Goal: Transaction & Acquisition: Purchase product/service

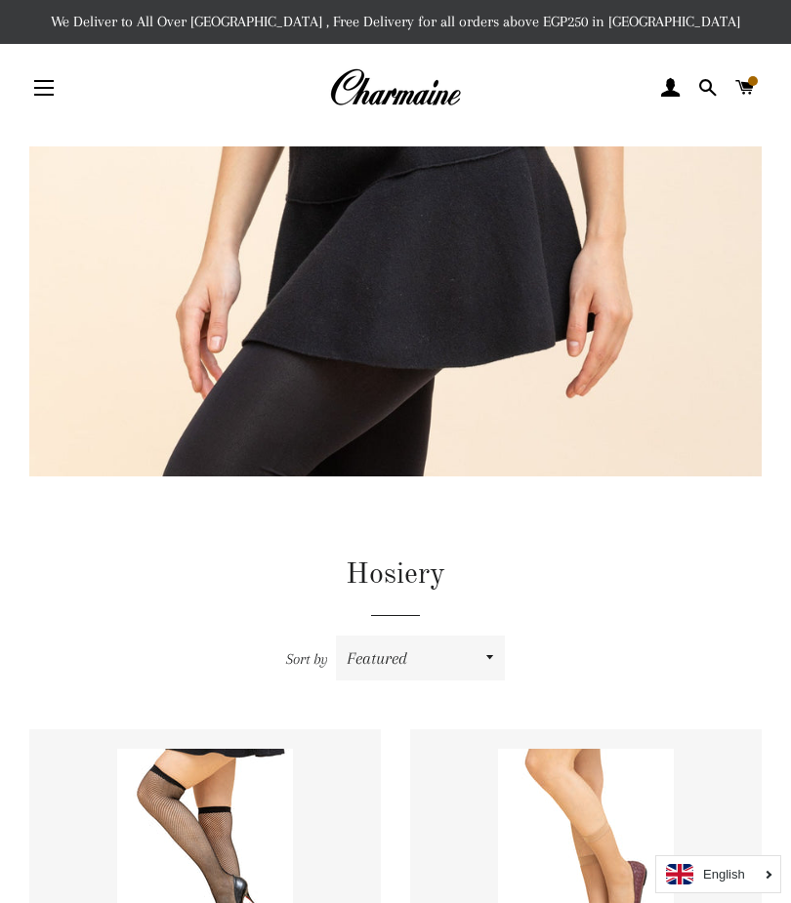
click at [49, 80] on button "Site navigation" at bounding box center [44, 87] width 49 height 49
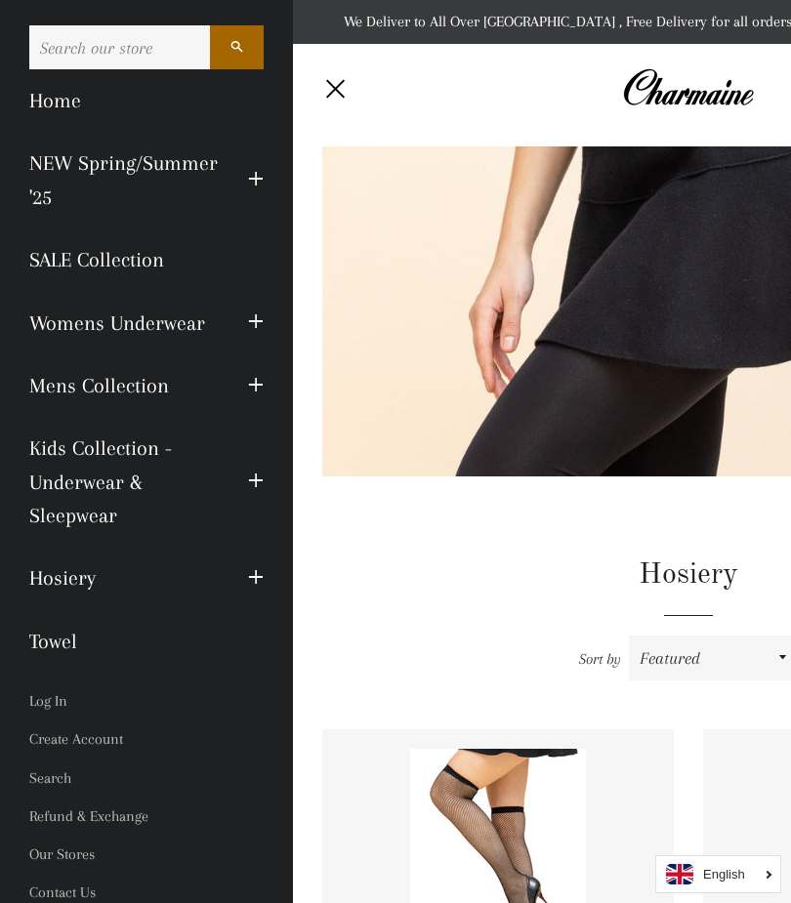
click at [180, 324] on link "Womens Underwear" at bounding box center [124, 323] width 219 height 63
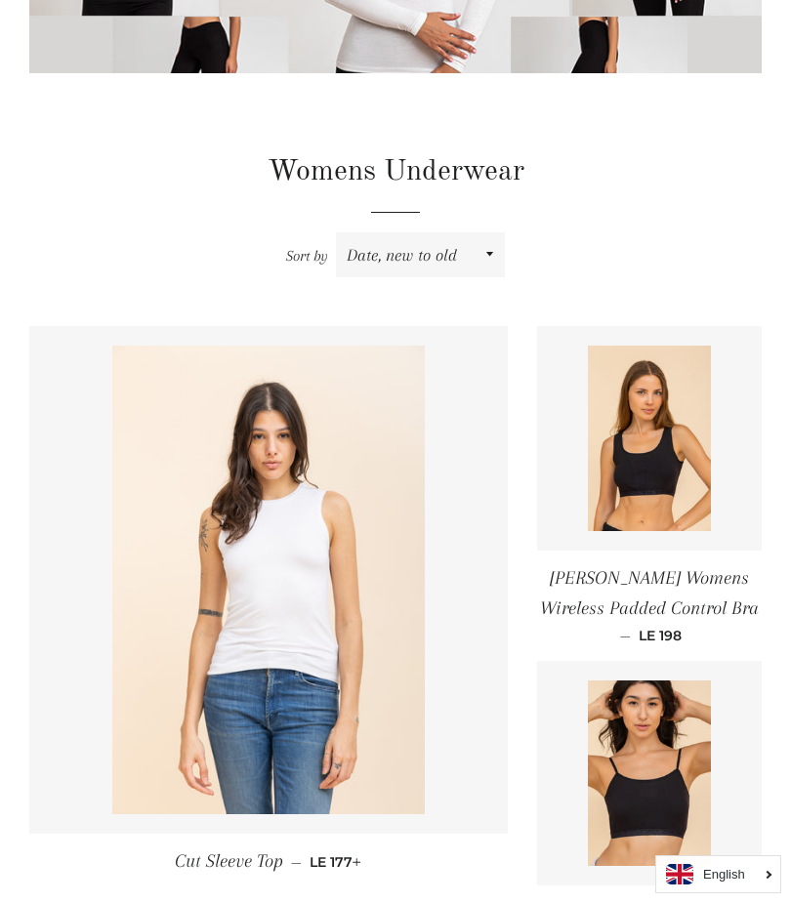
scroll to position [405, 0]
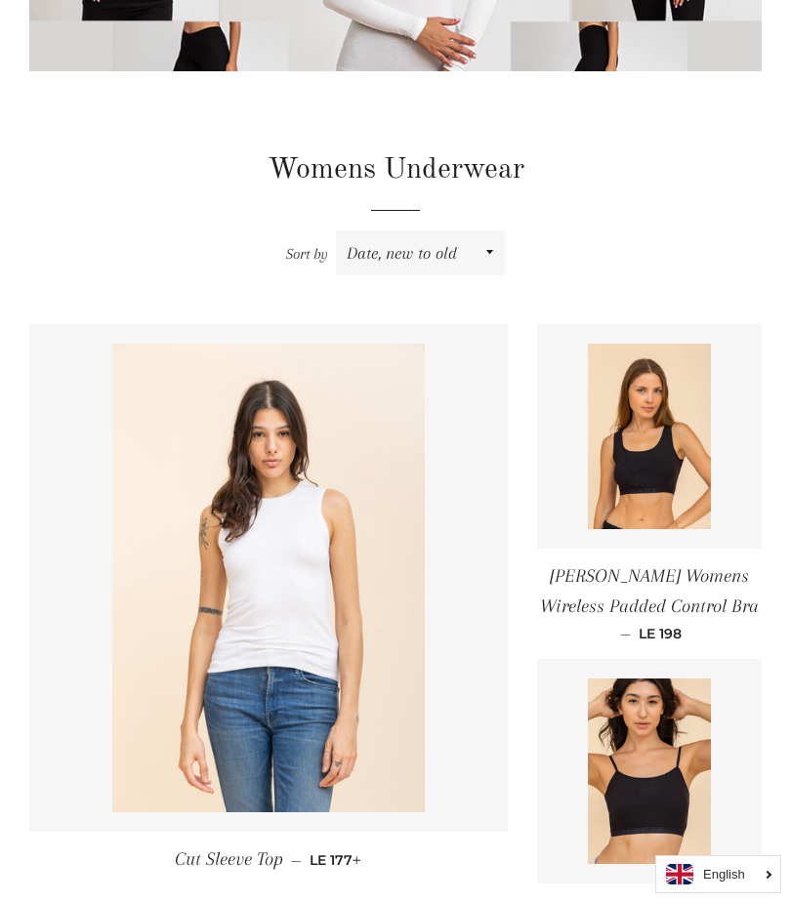
click at [655, 465] on img at bounding box center [650, 437] width 124 height 186
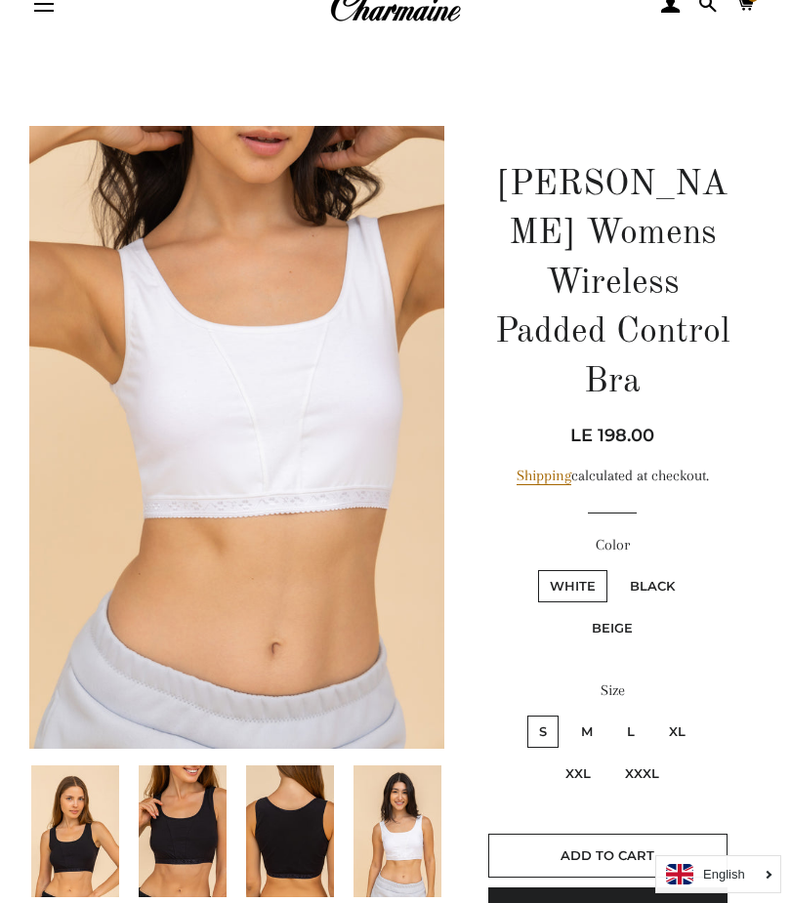
click at [594, 718] on label "M" at bounding box center [586, 732] width 35 height 32
click at [567, 714] on input "M" at bounding box center [566, 713] width 1 height 1
radio input "true"
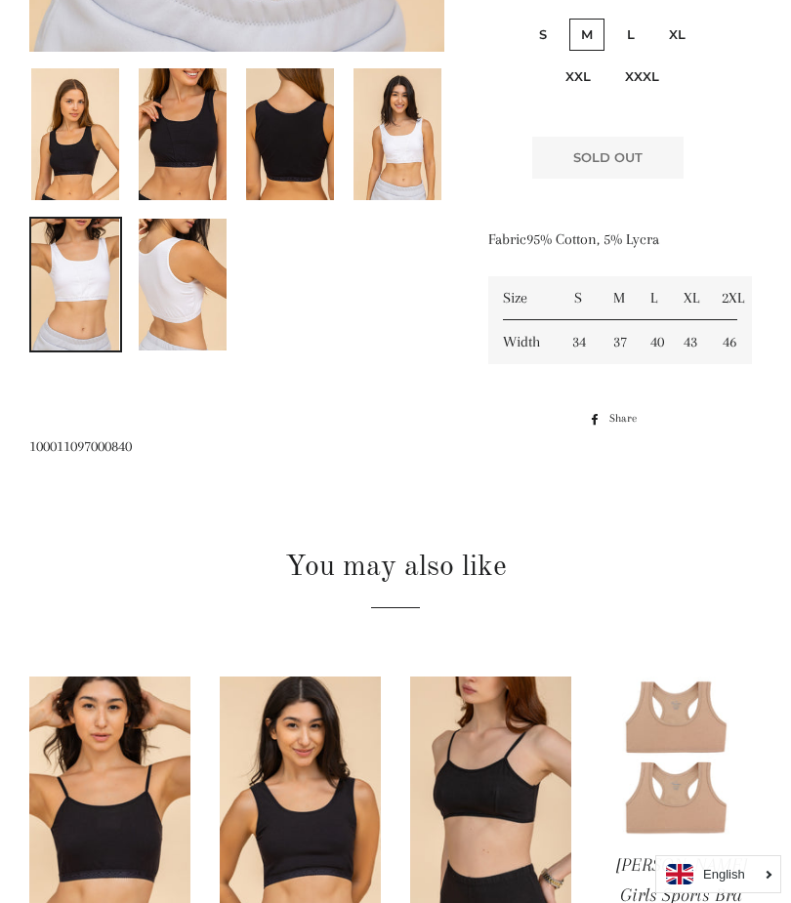
scroll to position [784, 0]
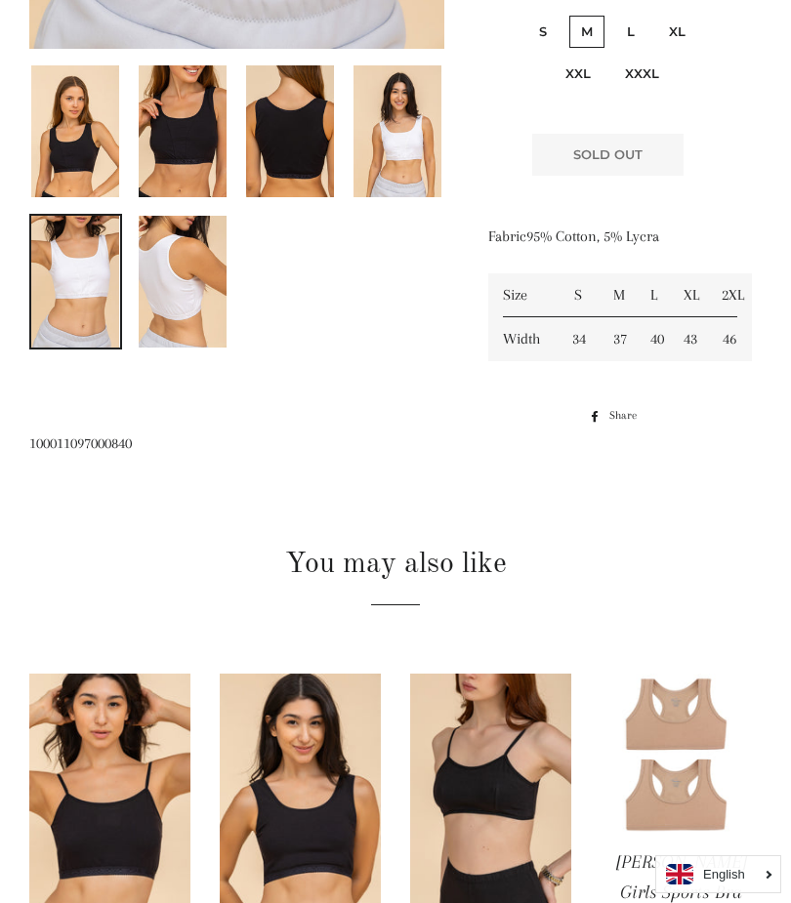
click at [353, 843] on img at bounding box center [300, 795] width 161 height 242
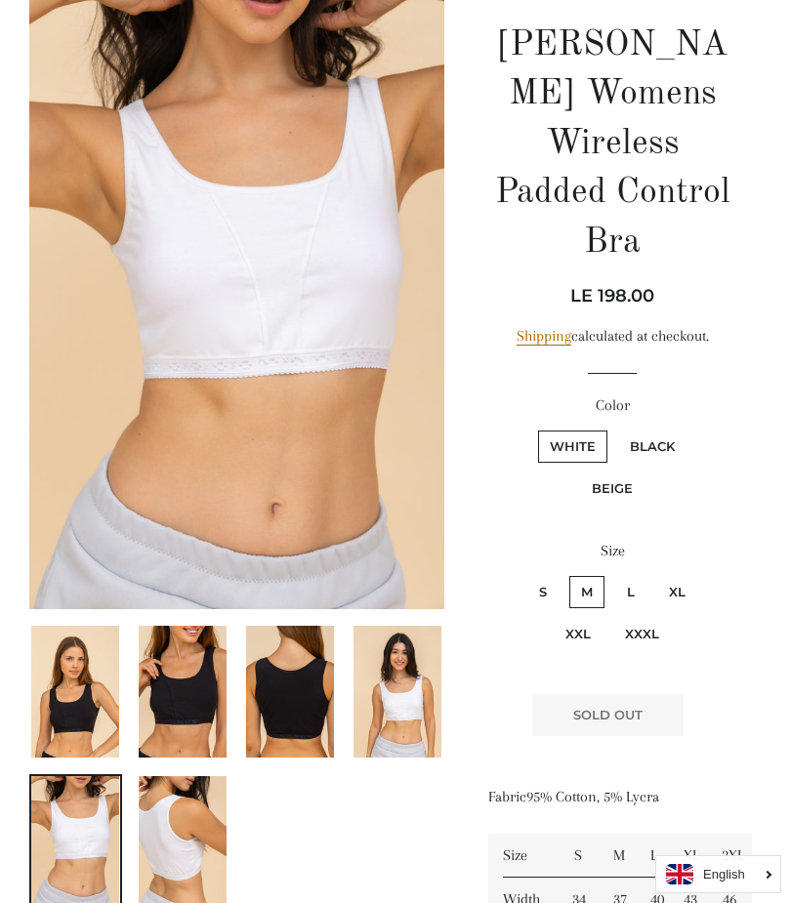
scroll to position [219, 0]
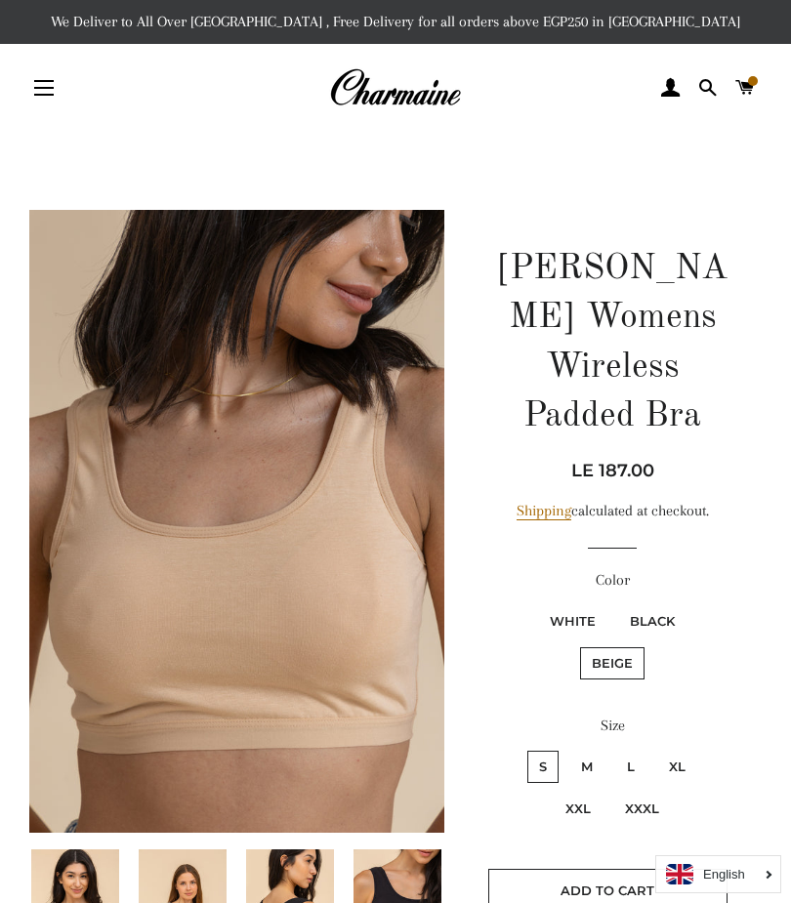
click at [589, 760] on label "M" at bounding box center [586, 767] width 35 height 32
click at [567, 749] on input "M" at bounding box center [566, 748] width 1 height 1
radio input "true"
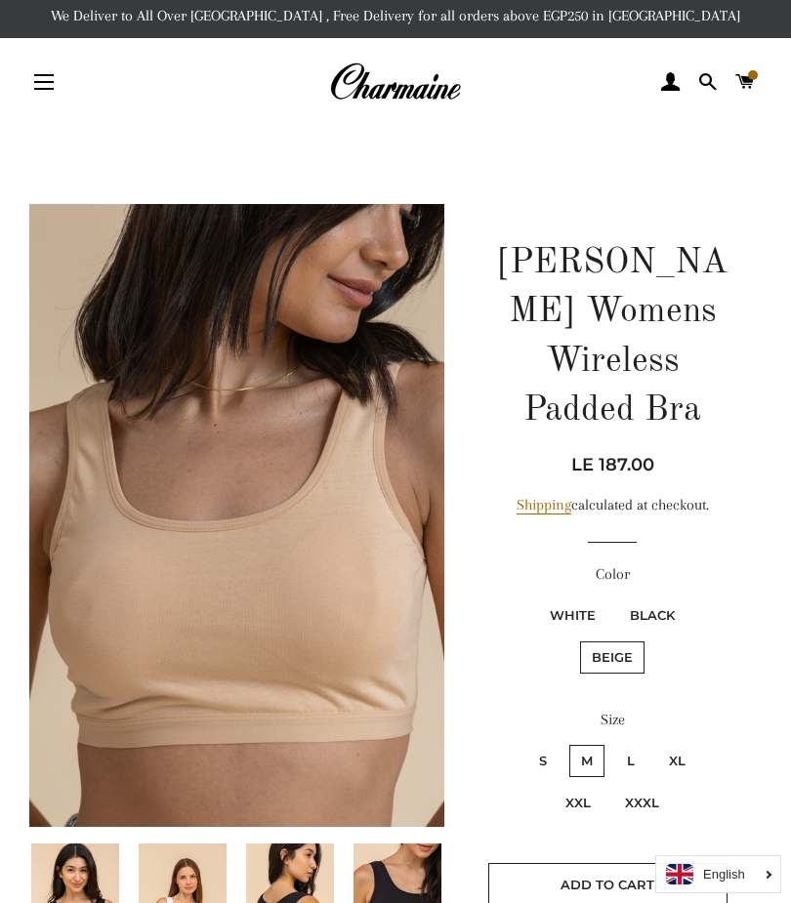
scroll to position [10, 0]
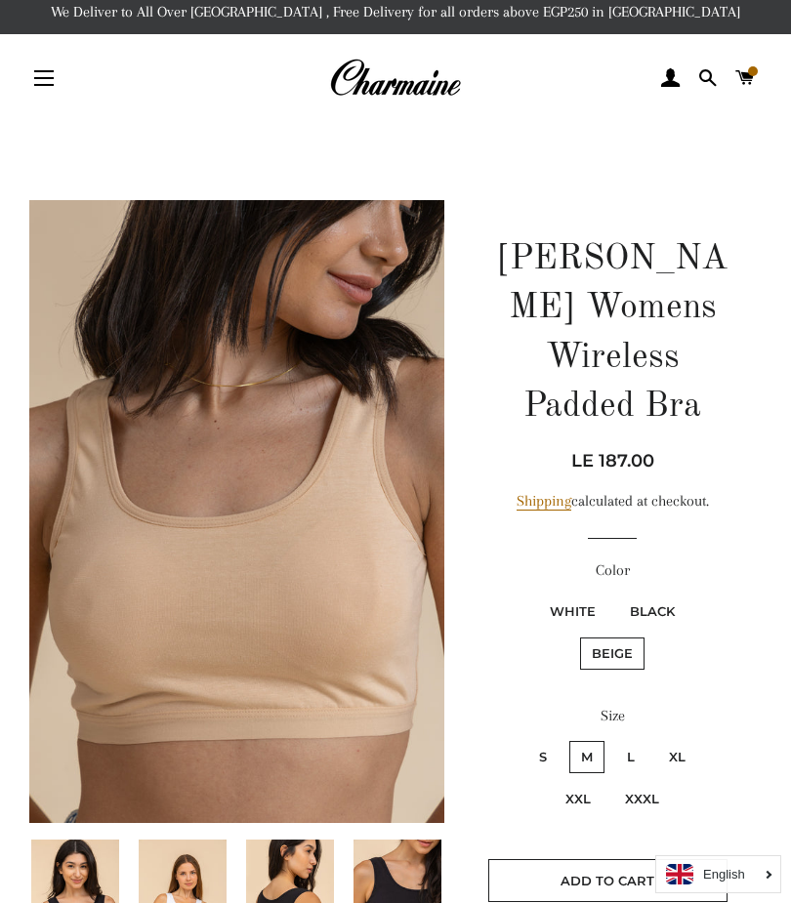
click at [571, 600] on label "White" at bounding box center [572, 612] width 69 height 32
click at [536, 594] on input "White" at bounding box center [535, 593] width 1 height 1
radio input "true"
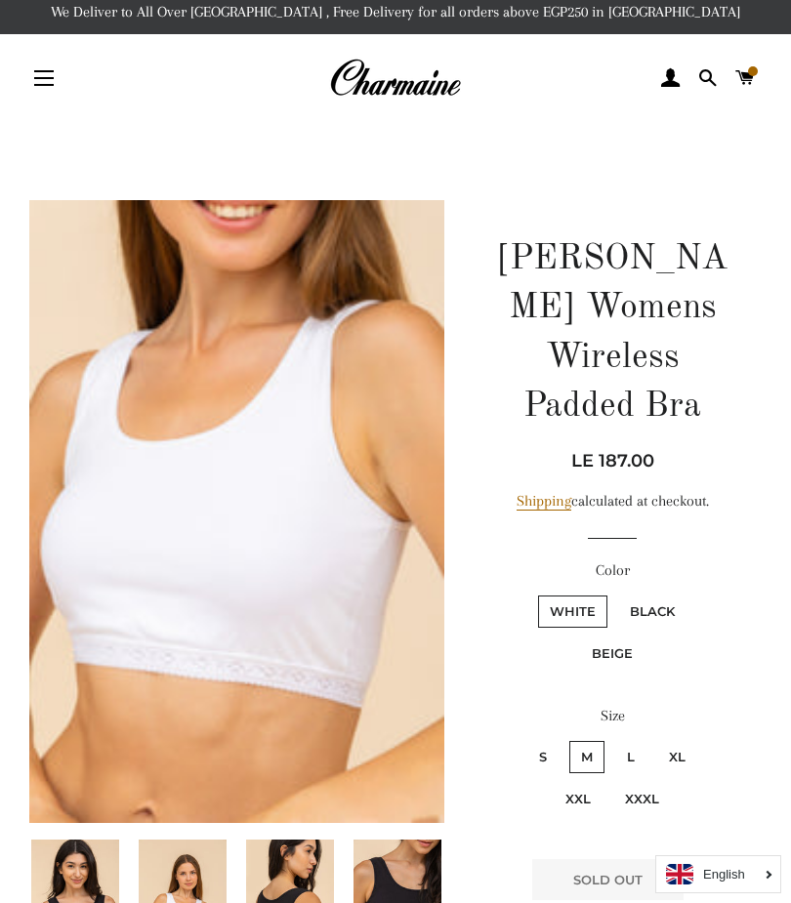
scroll to position [100, 0]
